Goal: Task Accomplishment & Management: Manage account settings

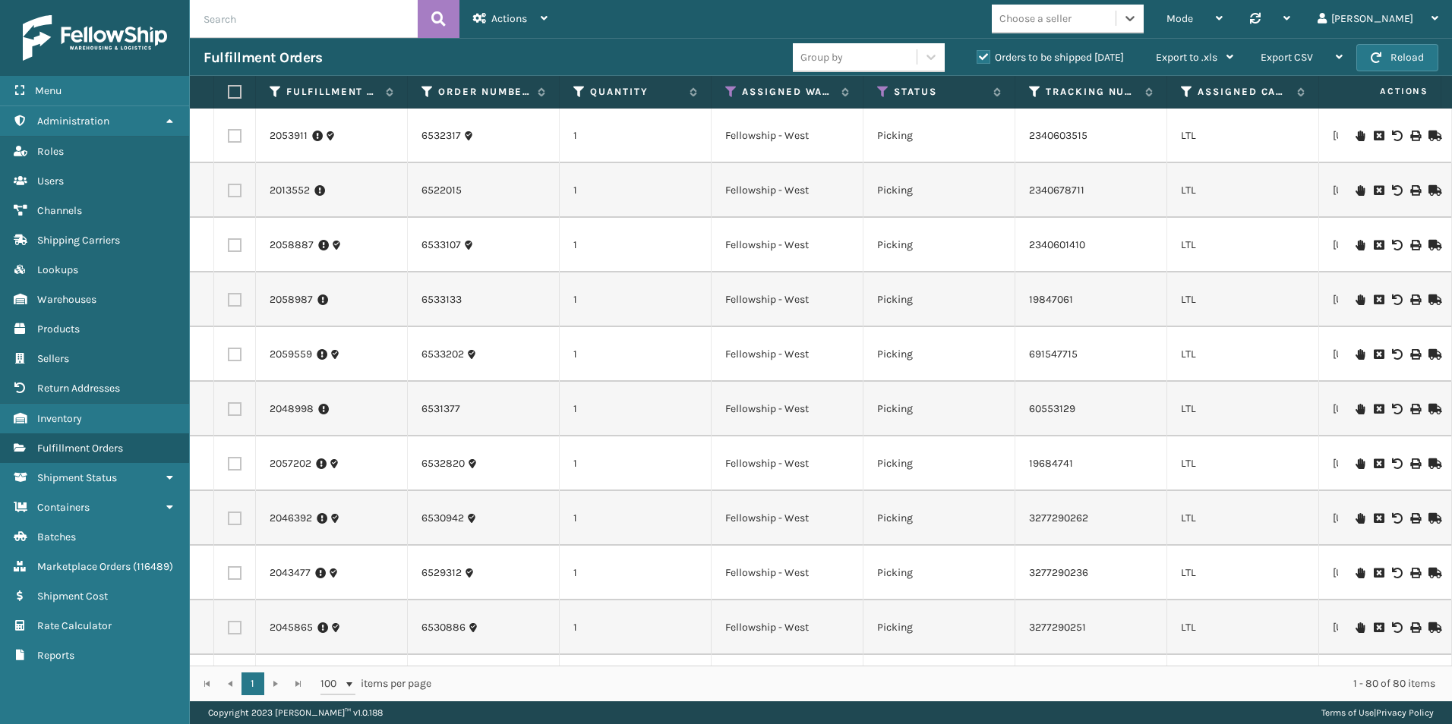
scroll to position [0, 742]
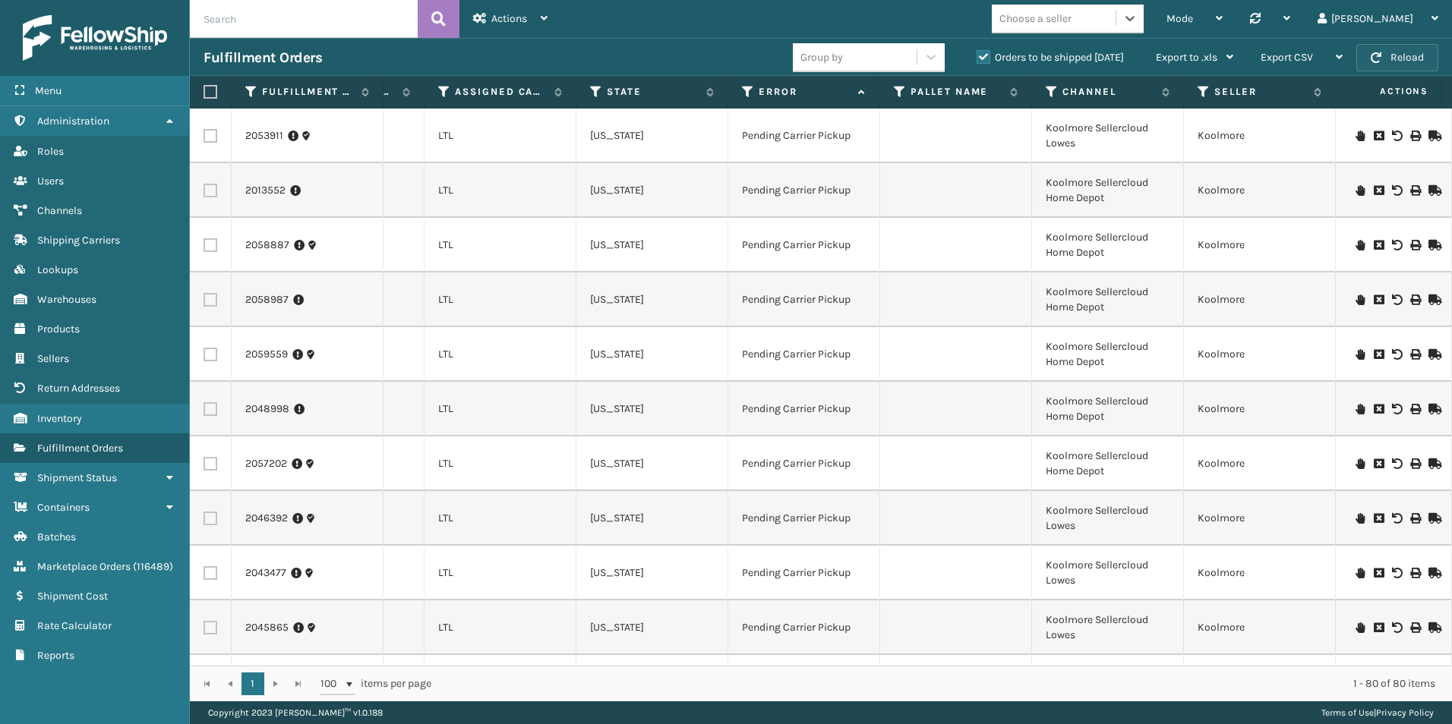
click at [1401, 51] on button "Reload" at bounding box center [1397, 57] width 82 height 27
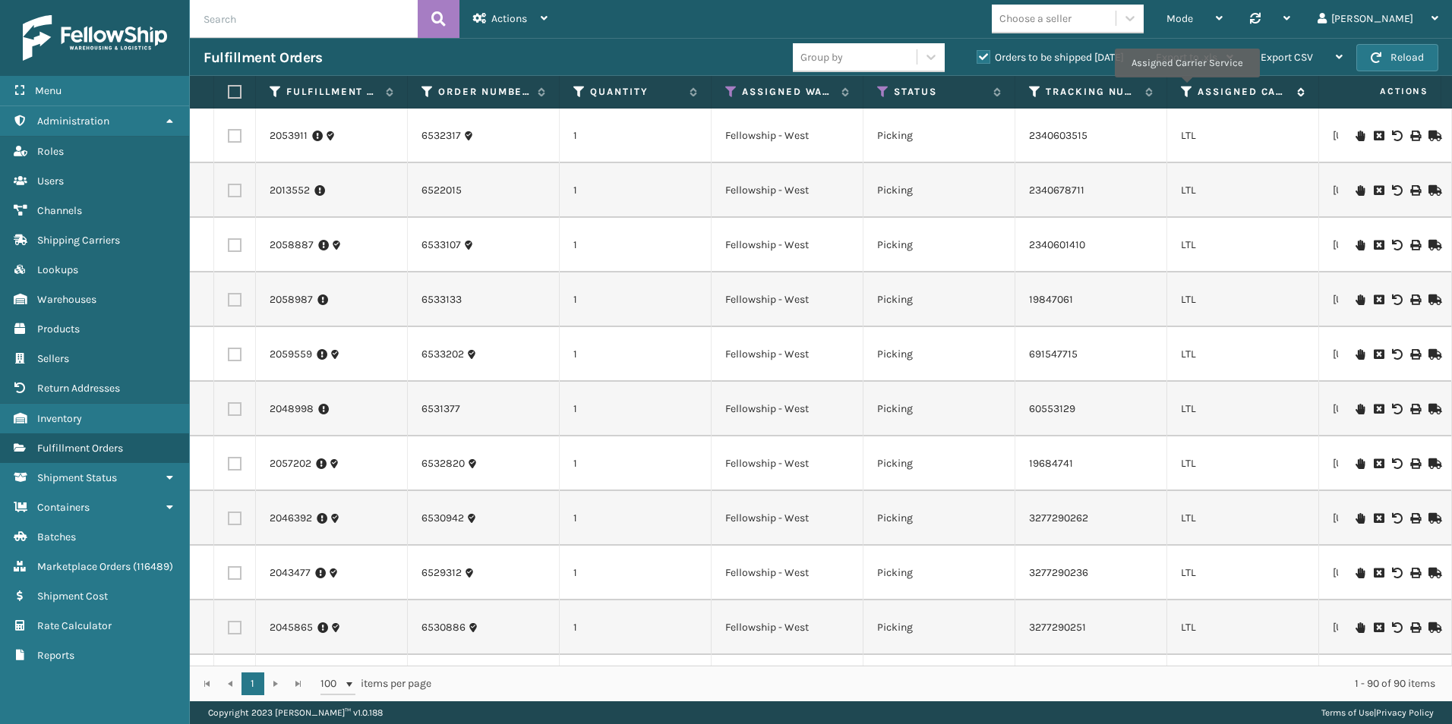
click at [1186, 88] on icon at bounding box center [1187, 92] width 12 height 14
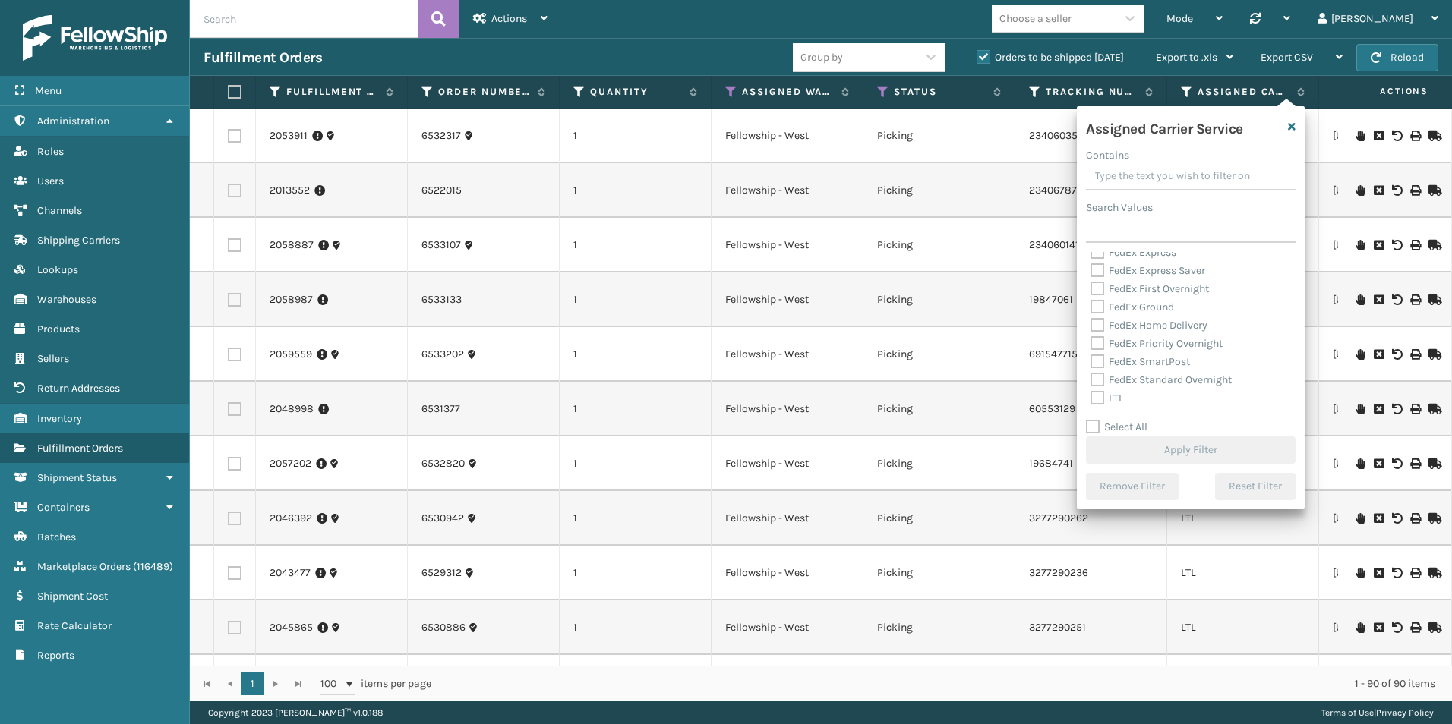
scroll to position [152, 0]
click at [1088, 429] on label "Select All" at bounding box center [1116, 427] width 61 height 13
click at [1088, 420] on input "Select All" at bounding box center [1200, 419] width 228 height 2
checkbox input "true"
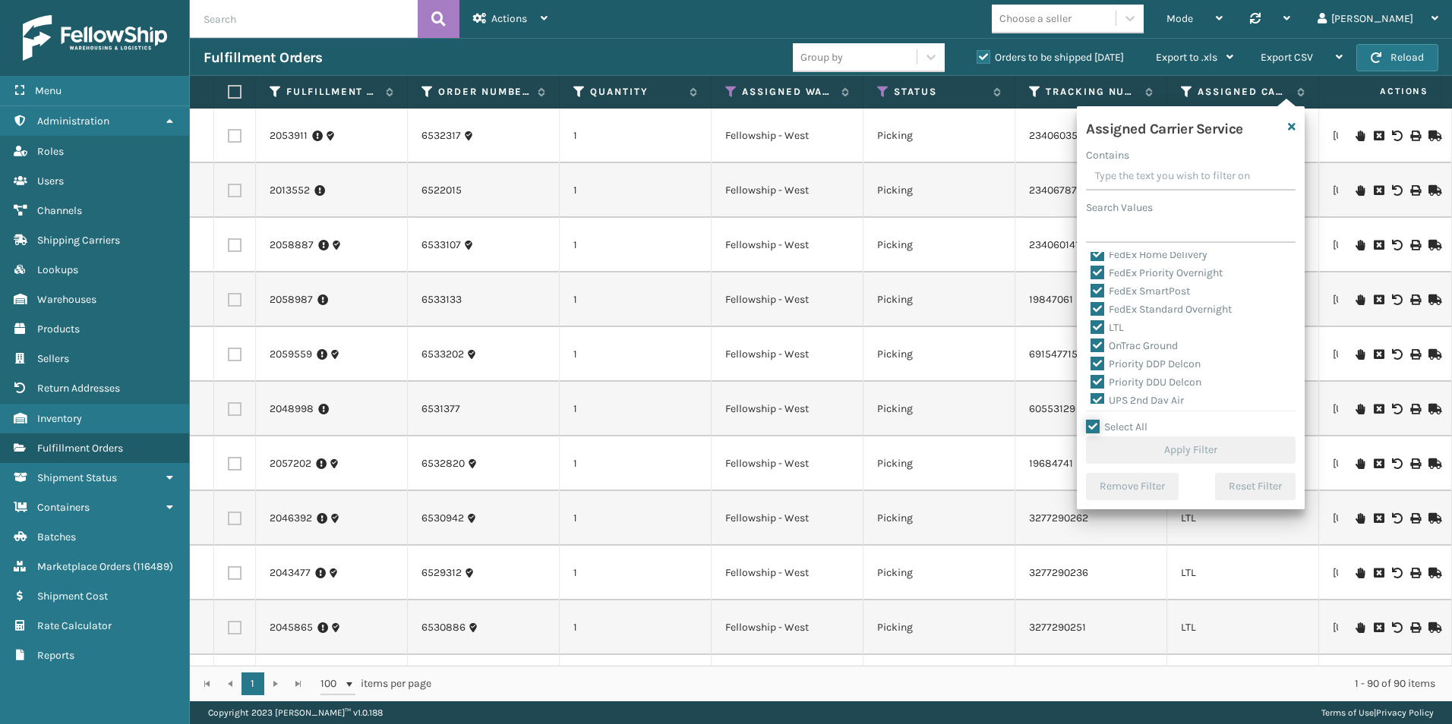
checkbox input "true"
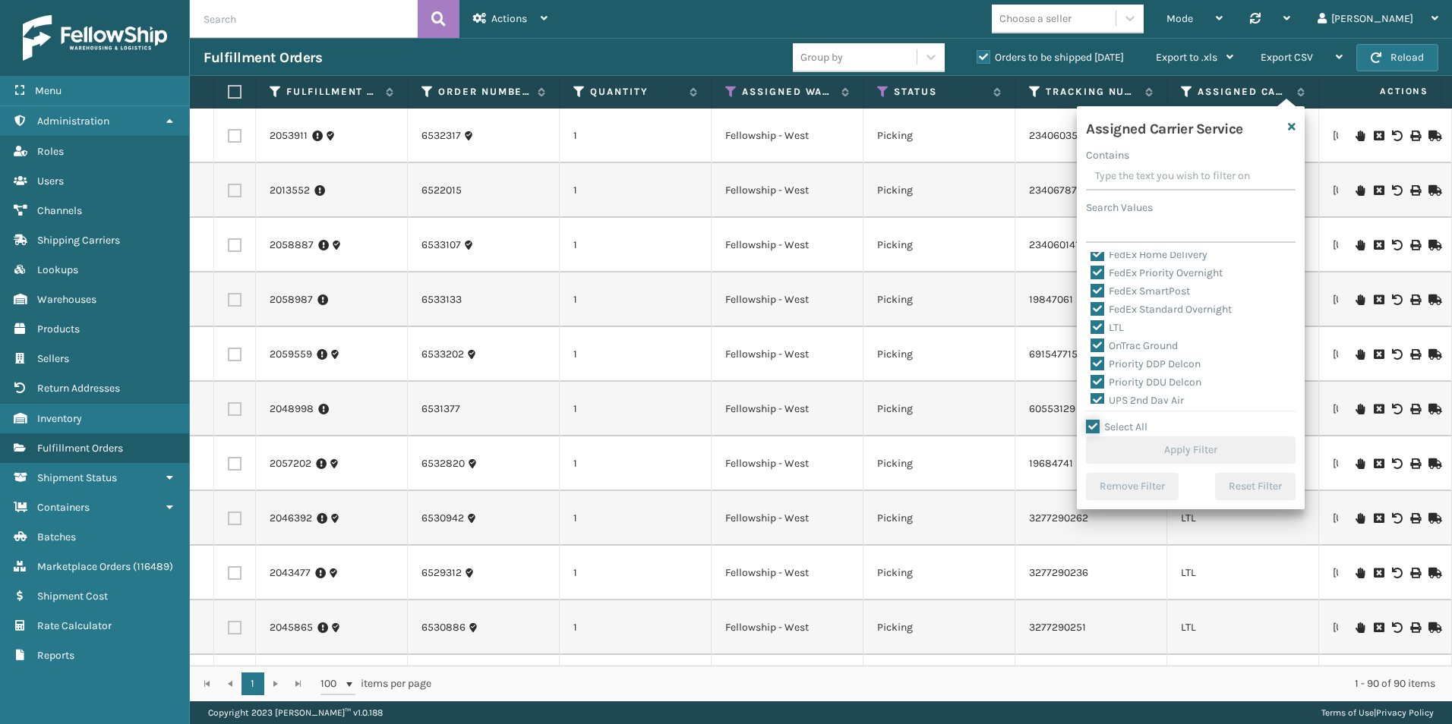
checkbox input "true"
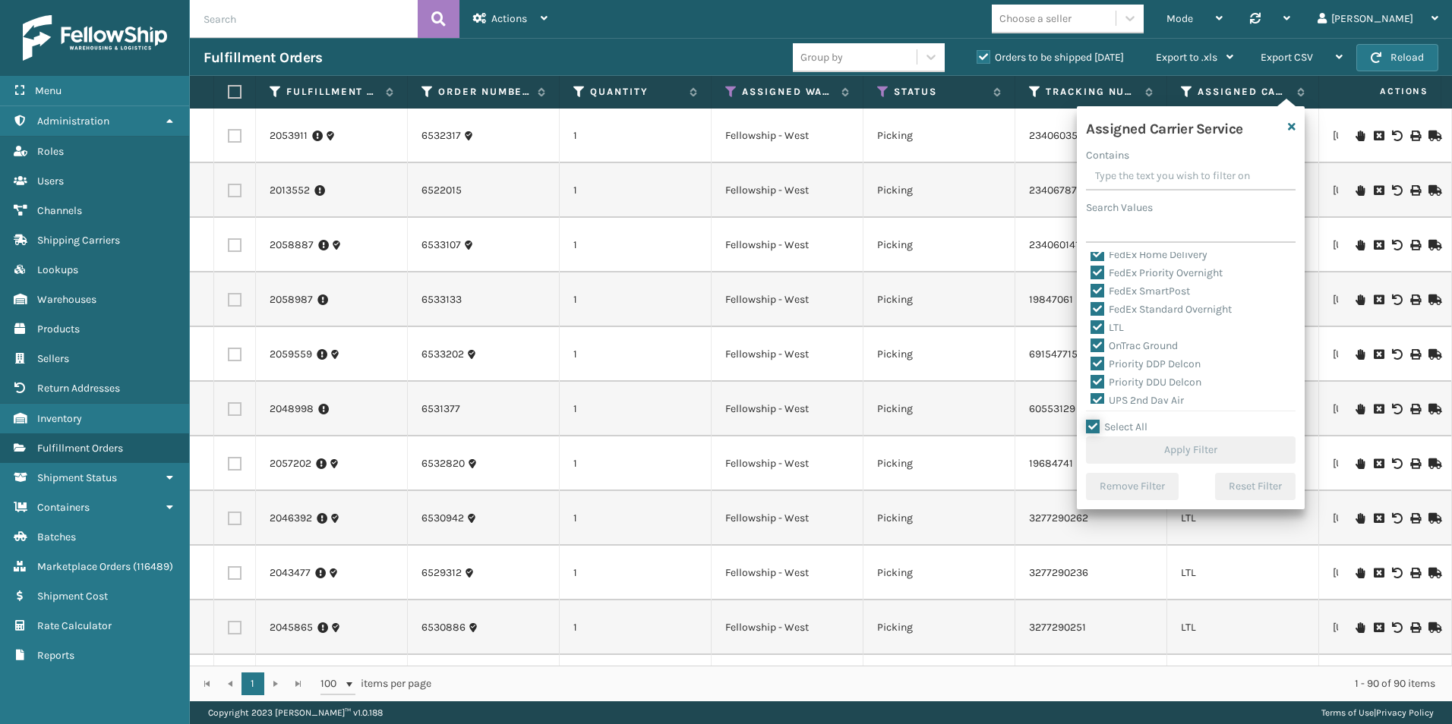
checkbox input "true"
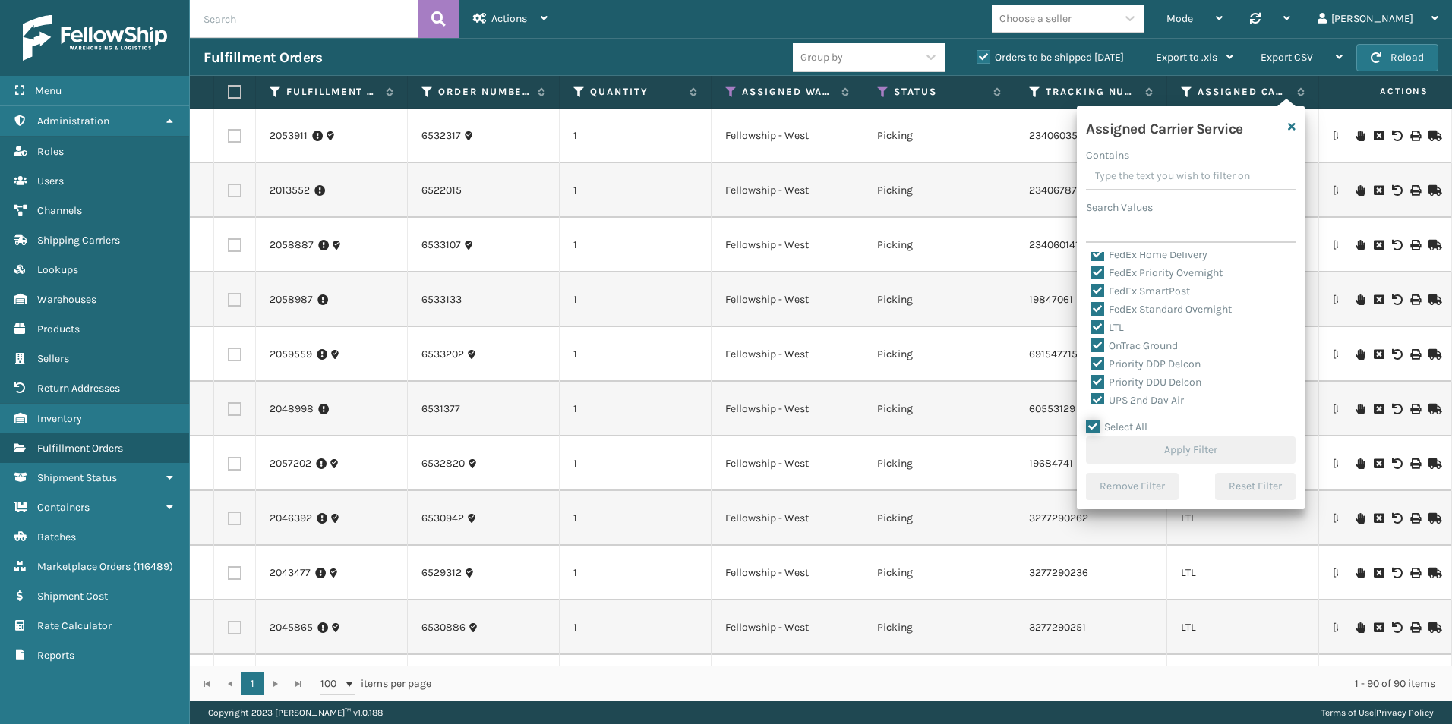
checkbox input "true"
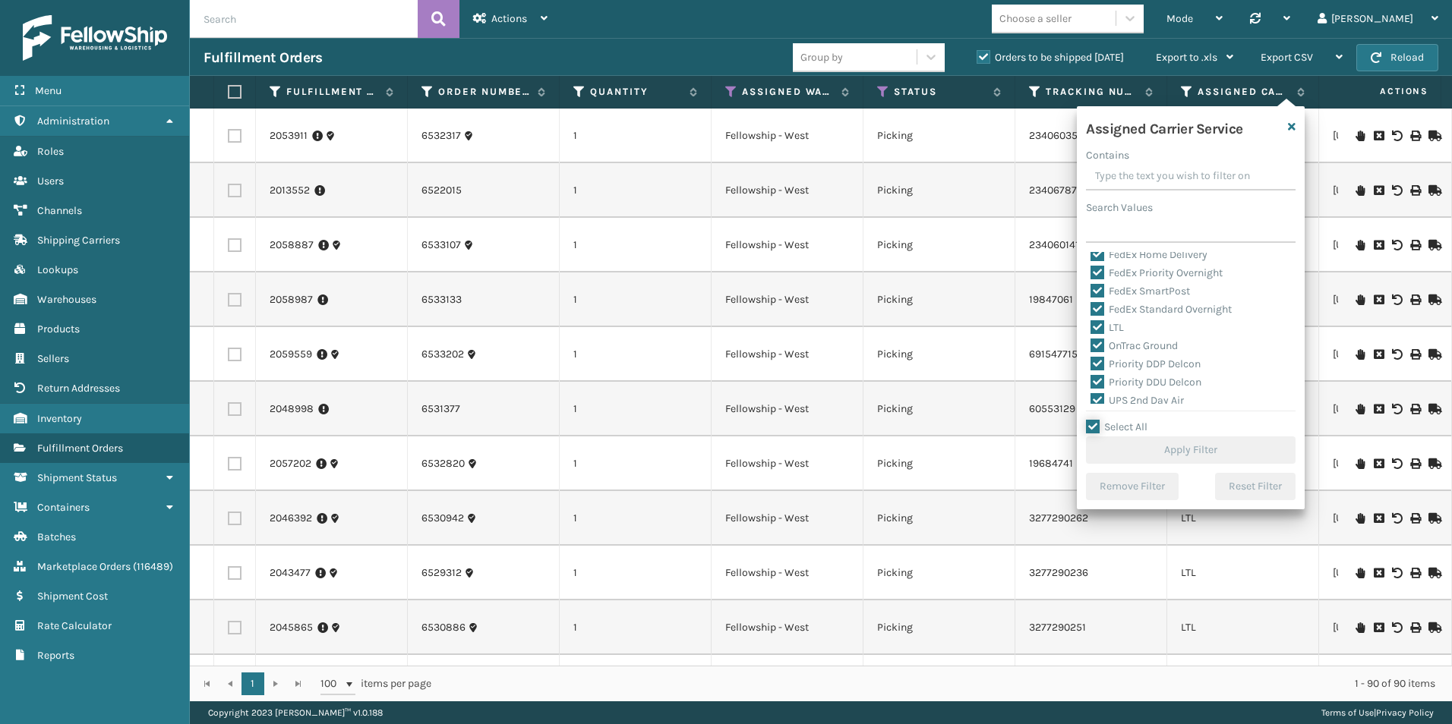
checkbox input "true"
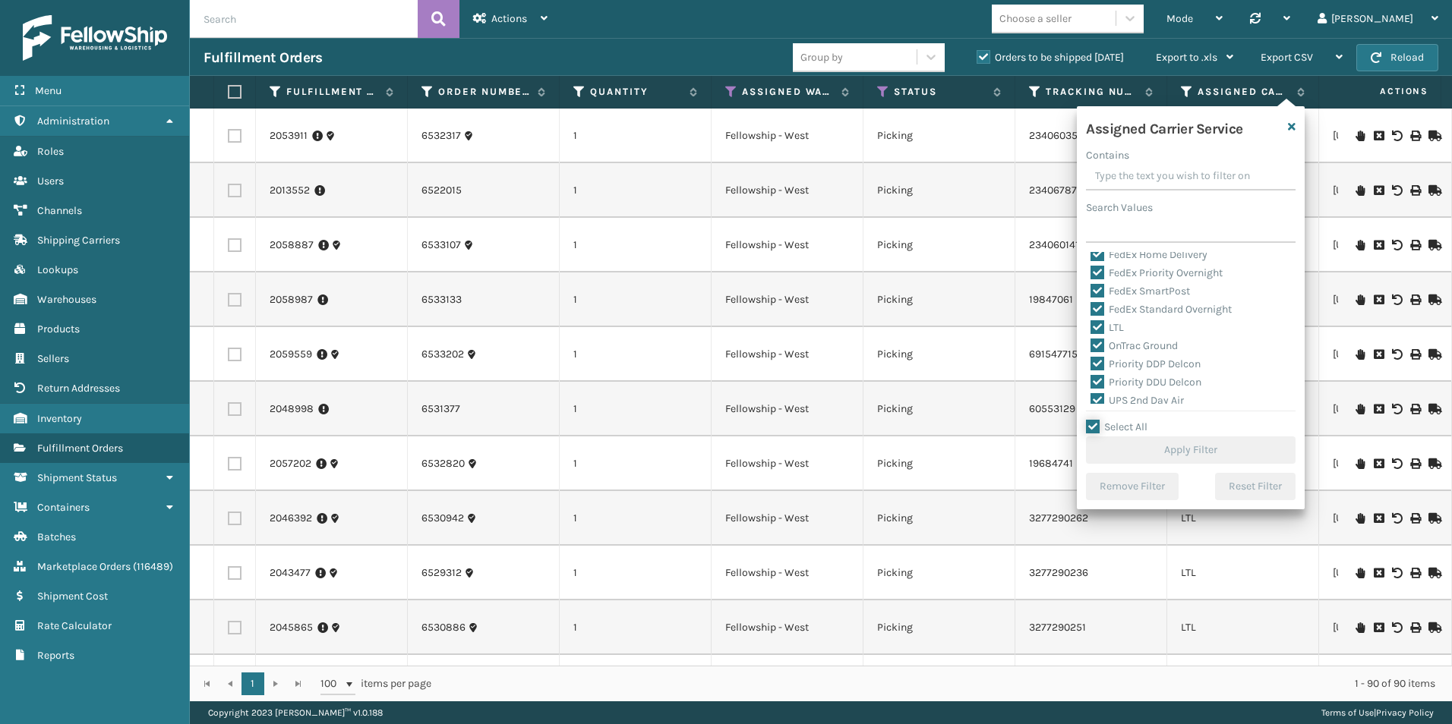
checkbox input "true"
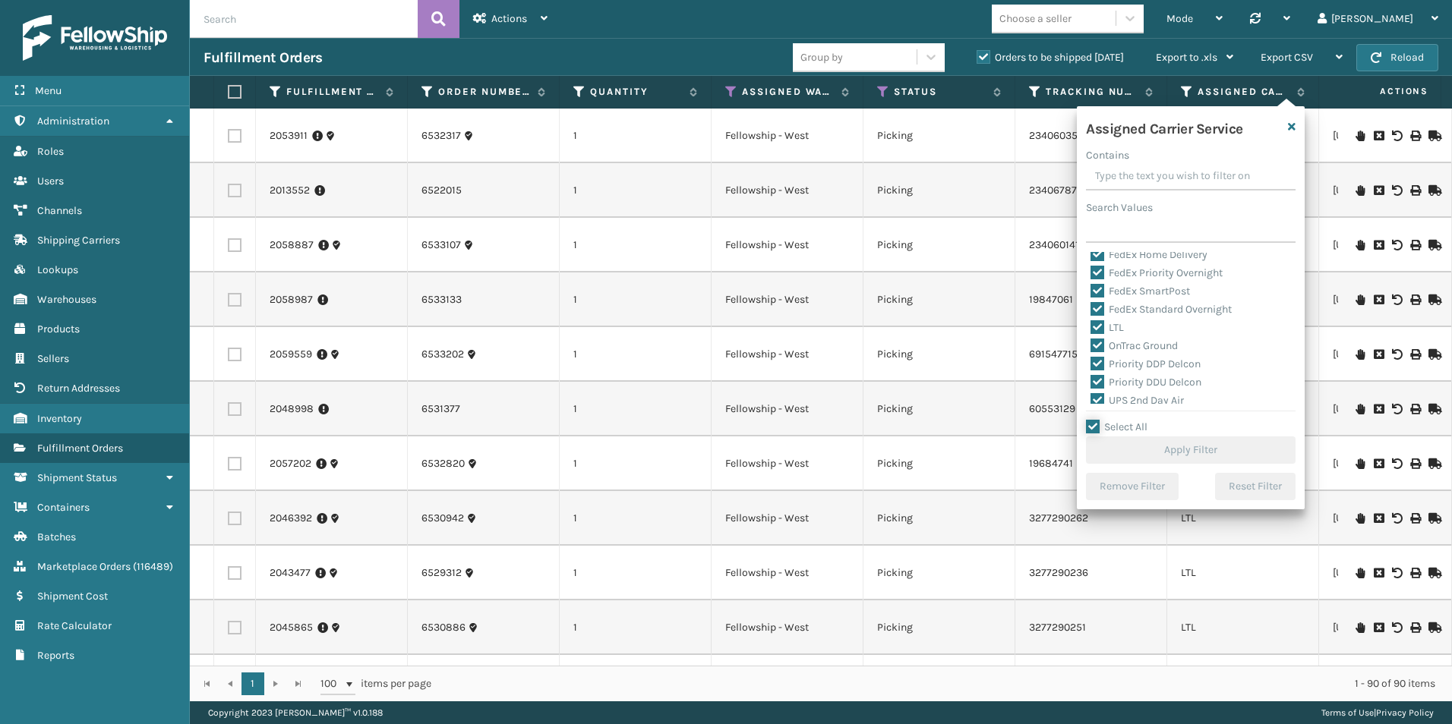
checkbox input "true"
click at [1092, 322] on label "LTL" at bounding box center [1106, 327] width 33 height 13
click at [1091, 322] on input "LTL" at bounding box center [1090, 324] width 1 height 10
checkbox input "false"
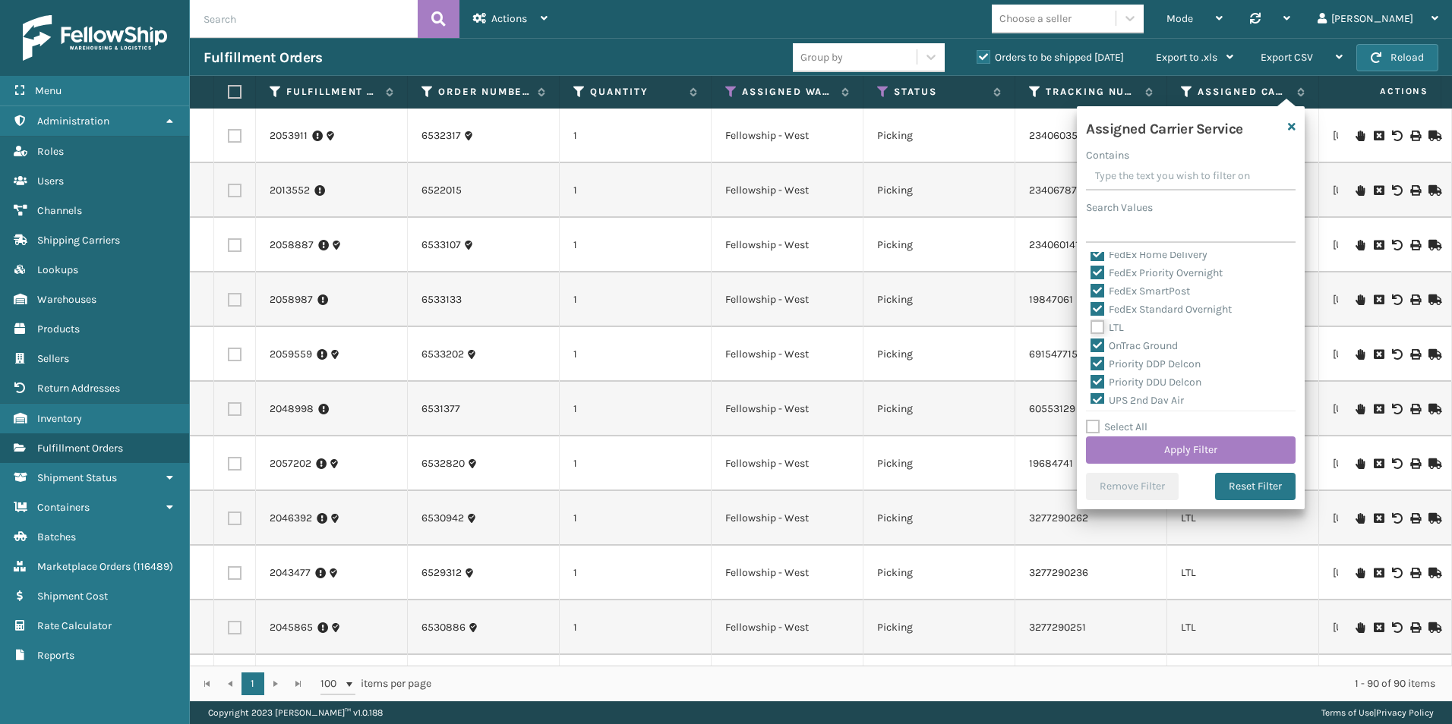
checkbox input "false"
click at [1176, 446] on button "Apply Filter" at bounding box center [1191, 450] width 210 height 27
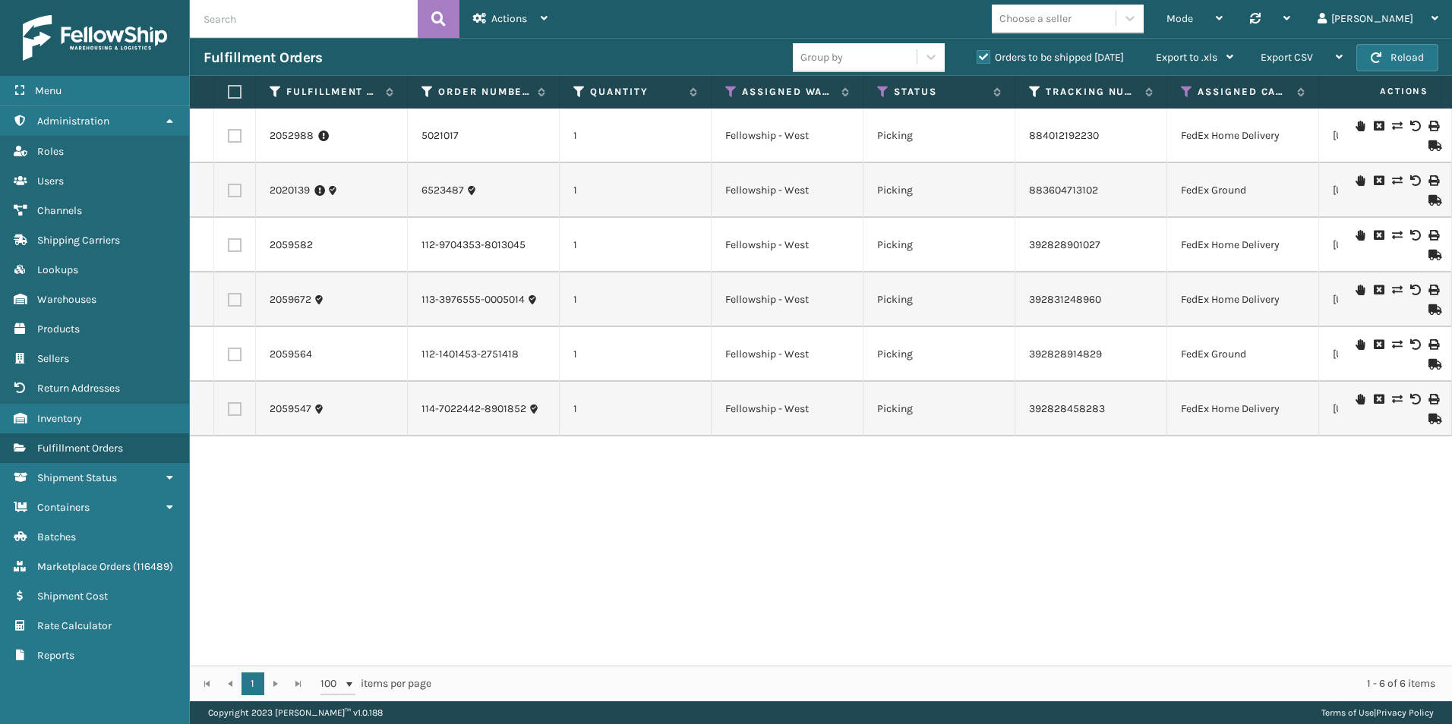
click at [677, 663] on div "Fulfillment Order Id Order Number Quantity Assigned Warehouse Status Tracking N…" at bounding box center [821, 389] width 1262 height 626
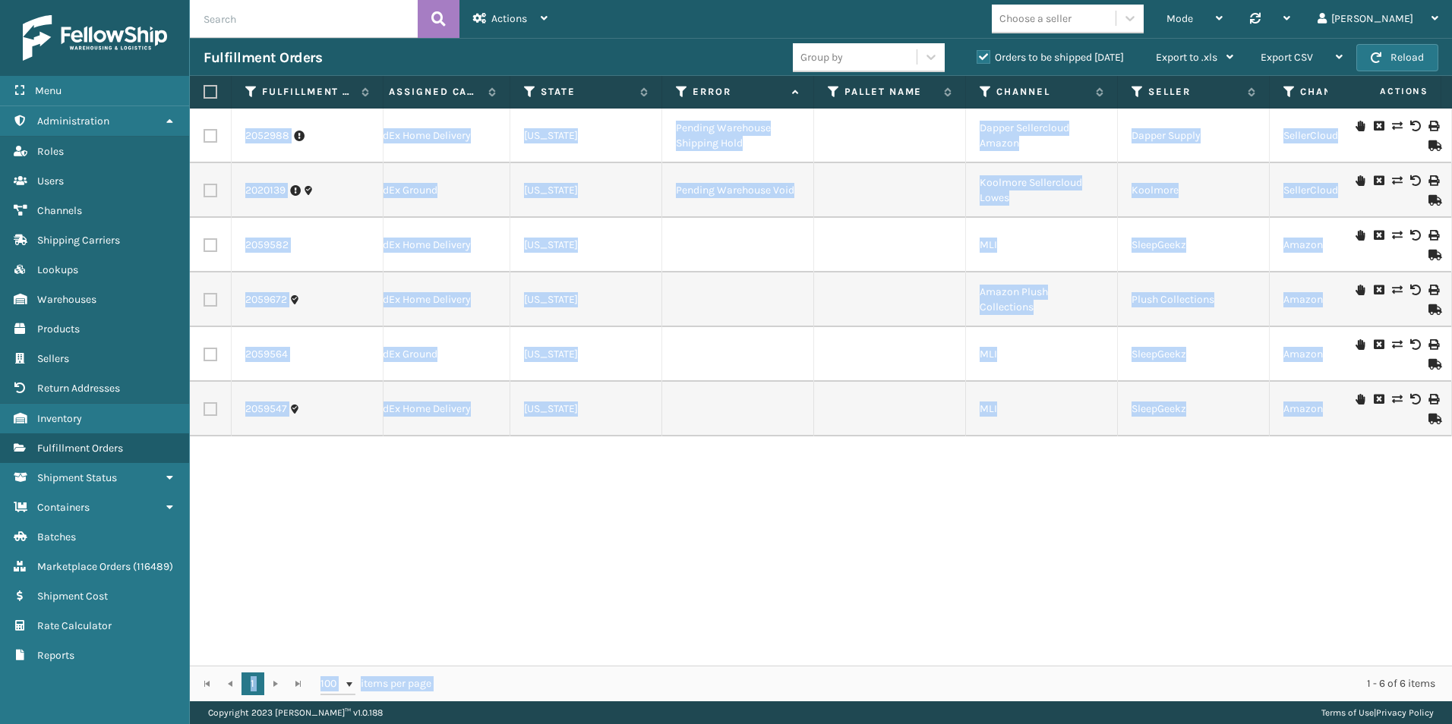
scroll to position [0, 39]
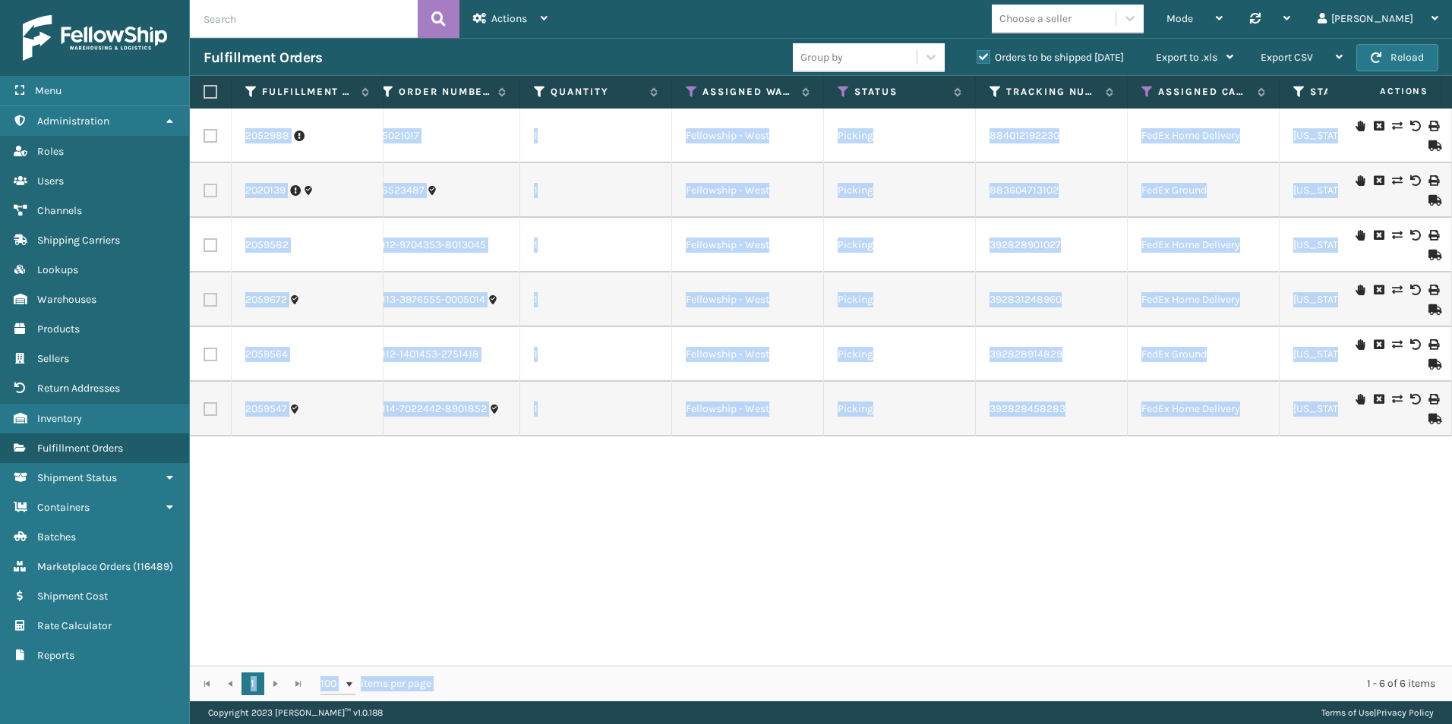
click at [546, 556] on div "2052988 5021017 1 Fellowship - West Picking 884012192230 FedEx Home Delivery [U…" at bounding box center [821, 387] width 1262 height 557
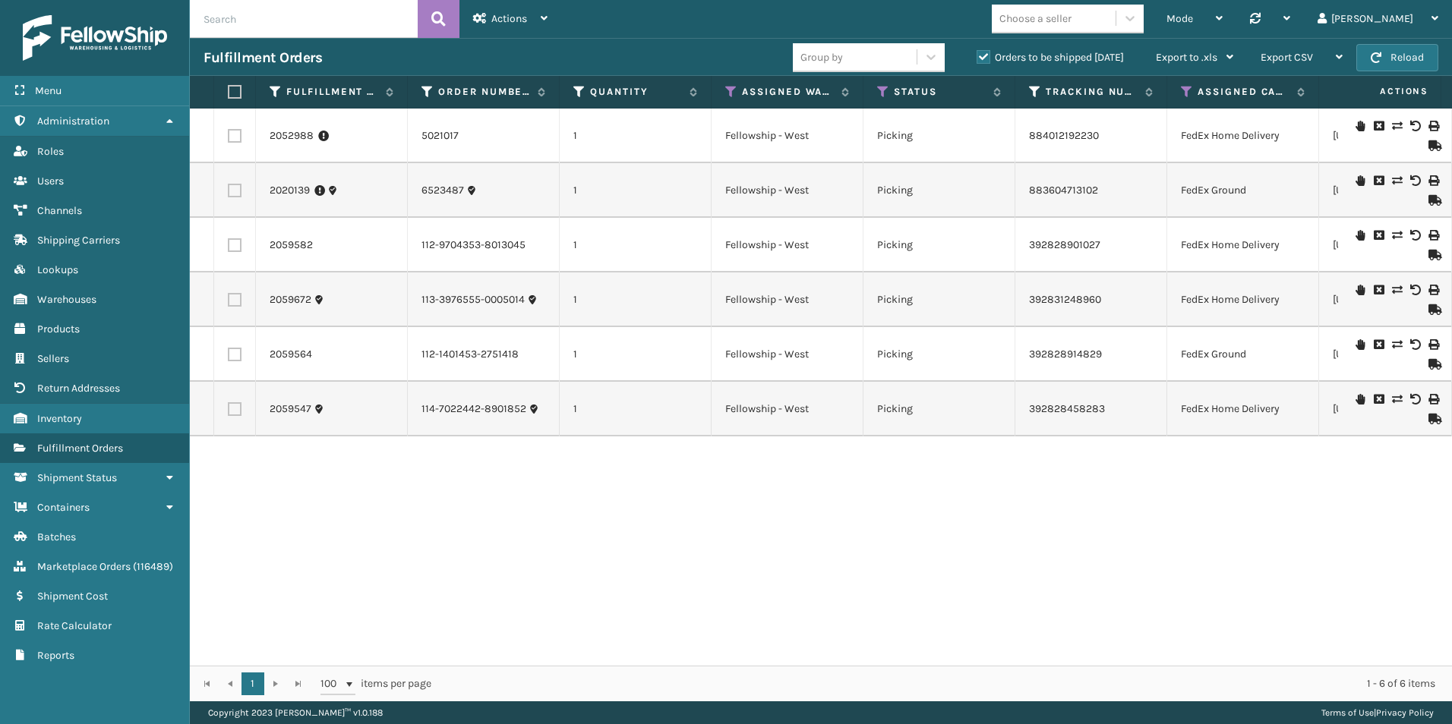
scroll to position [0, 36]
